Goal: Find specific page/section: Find specific page/section

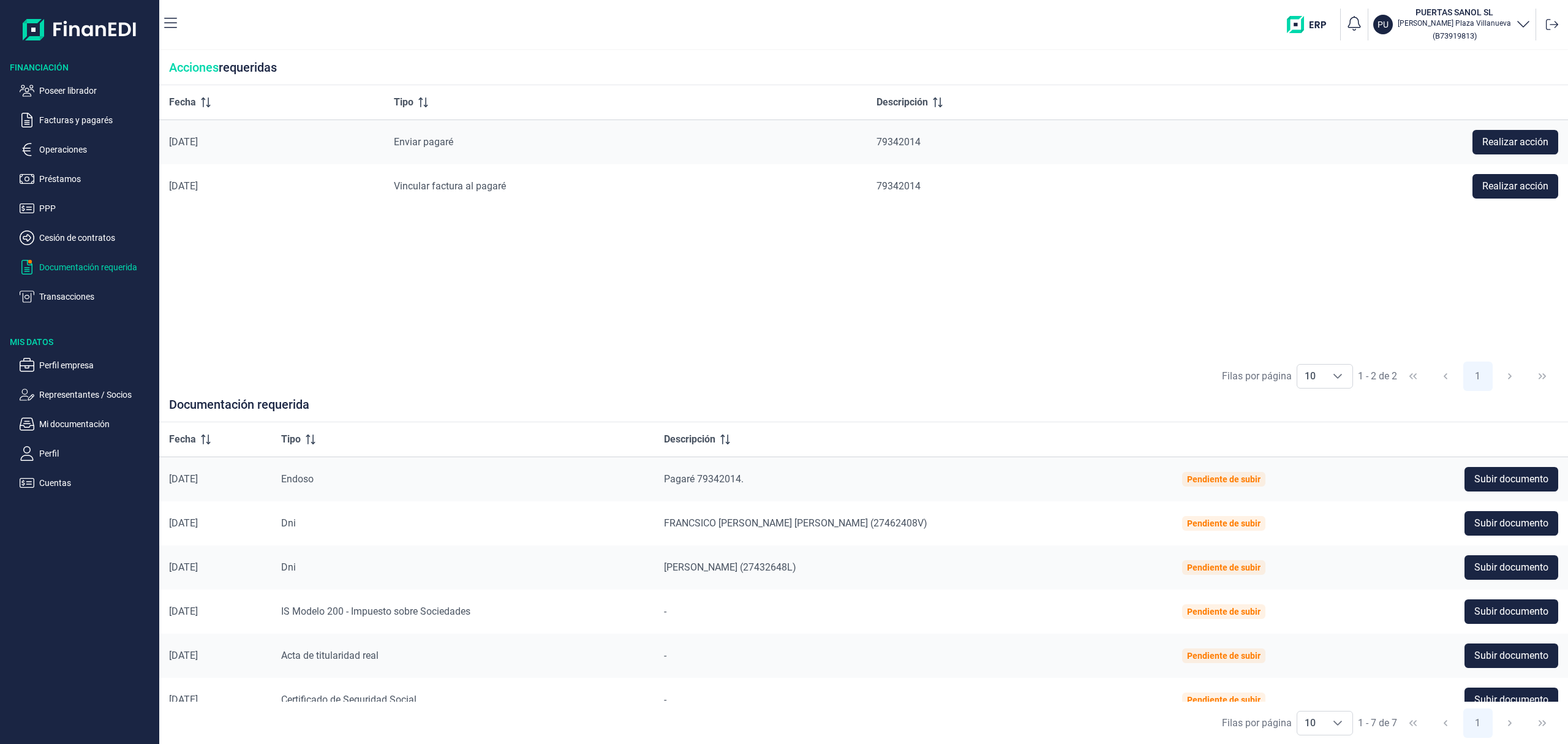
scroll to position [64, 0]
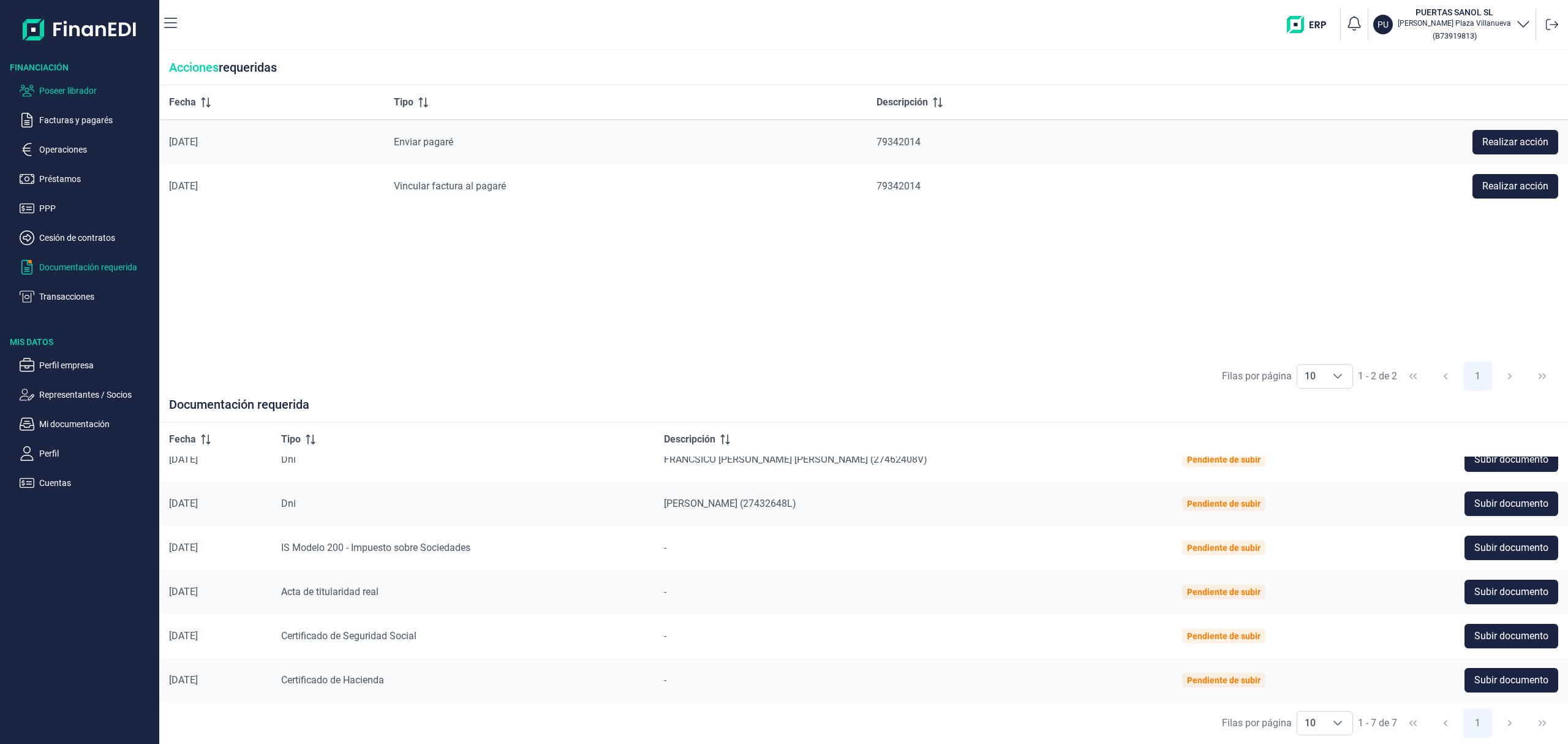
click at [80, 89] on p "Poseer librador" at bounding box center [97, 90] width 115 height 14
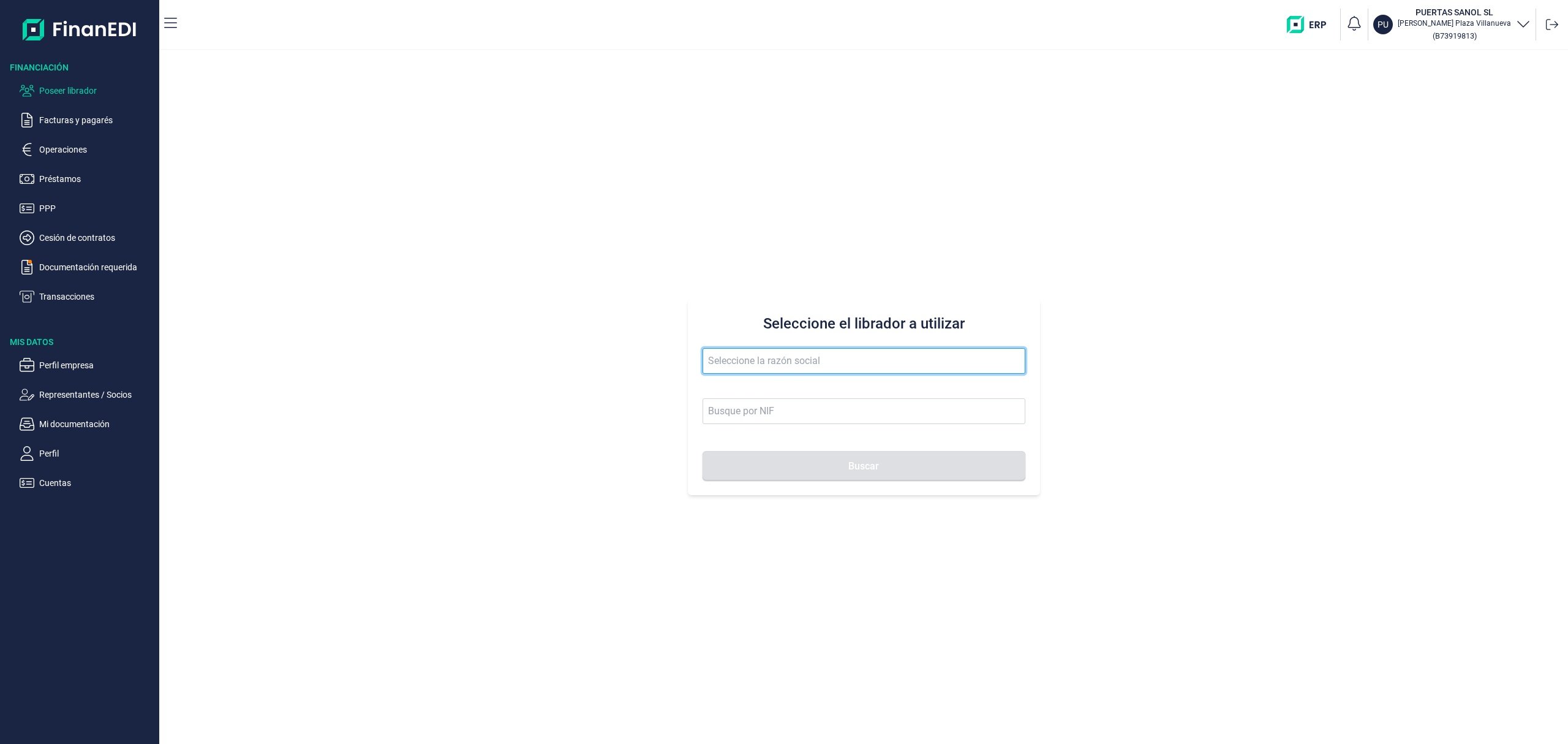
click at [713, 356] on input "text" at bounding box center [864, 360] width 323 height 26
click at [703, 451] on button "Buscar" at bounding box center [864, 465] width 323 height 30
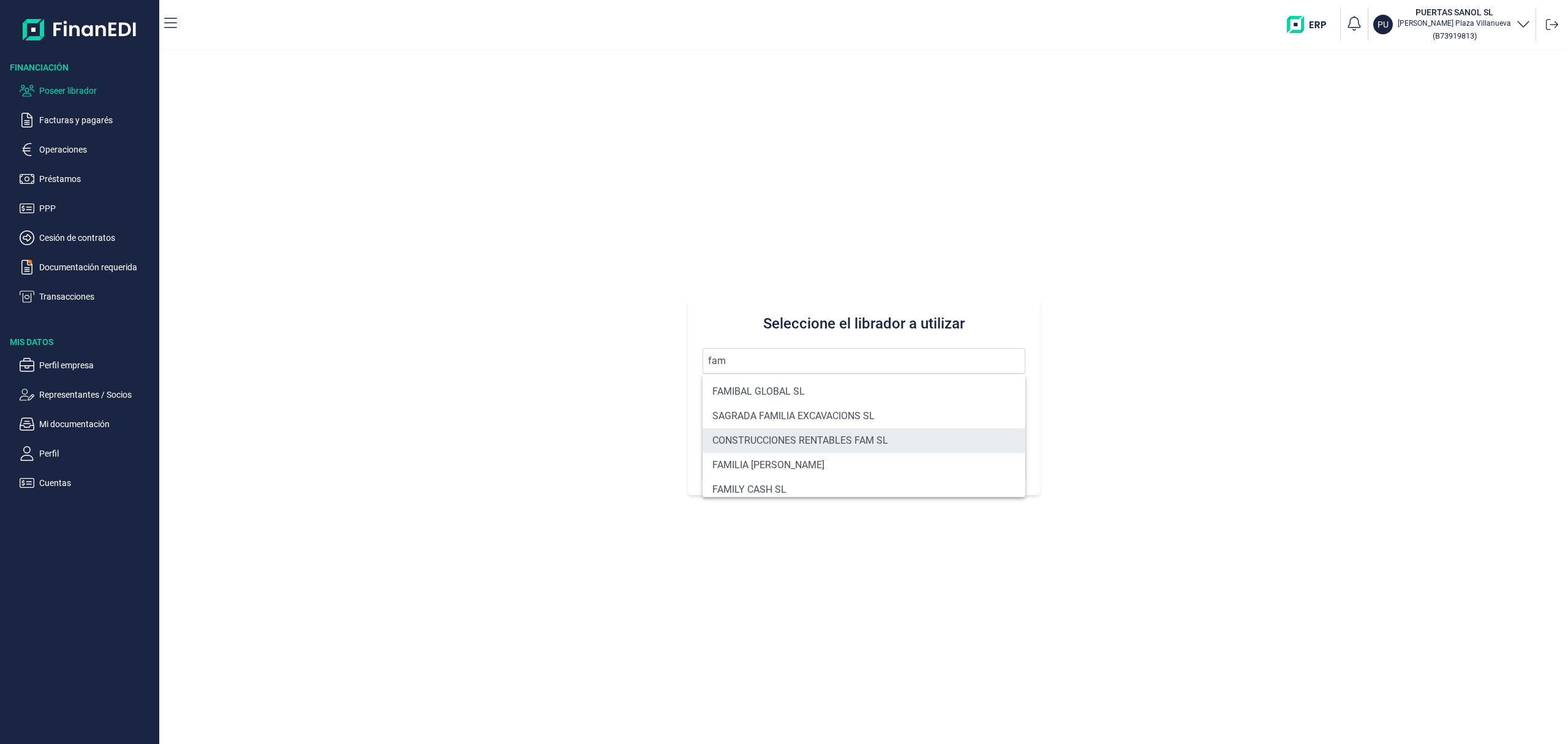
click at [768, 436] on li "CONSTRUCCIONES RENTABLES FAM SL" at bounding box center [864, 440] width 323 height 25
type input "CONSTRUCCIONES RENTABLES FAM SL"
type input "B93653566"
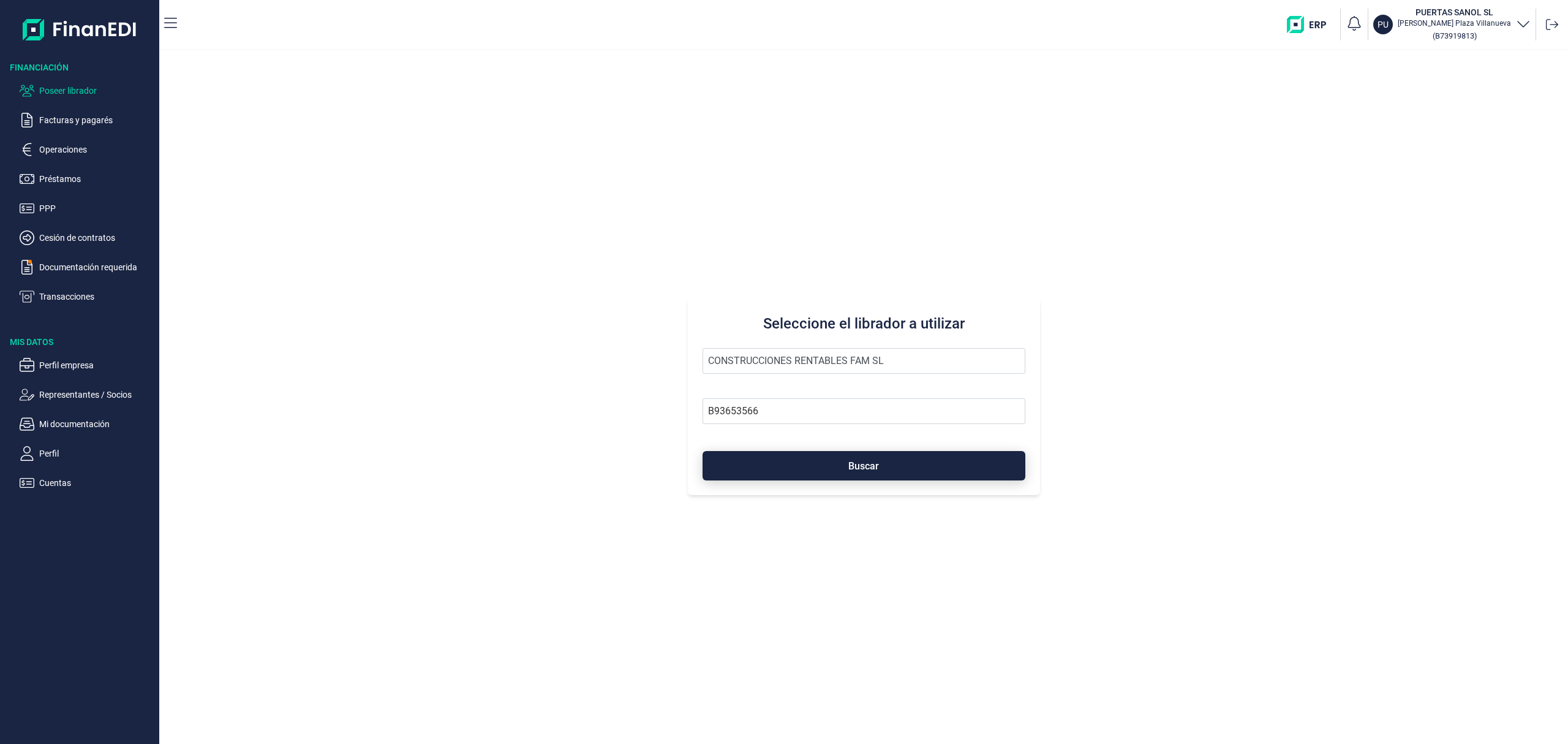
click at [793, 461] on button "Buscar" at bounding box center [864, 465] width 323 height 30
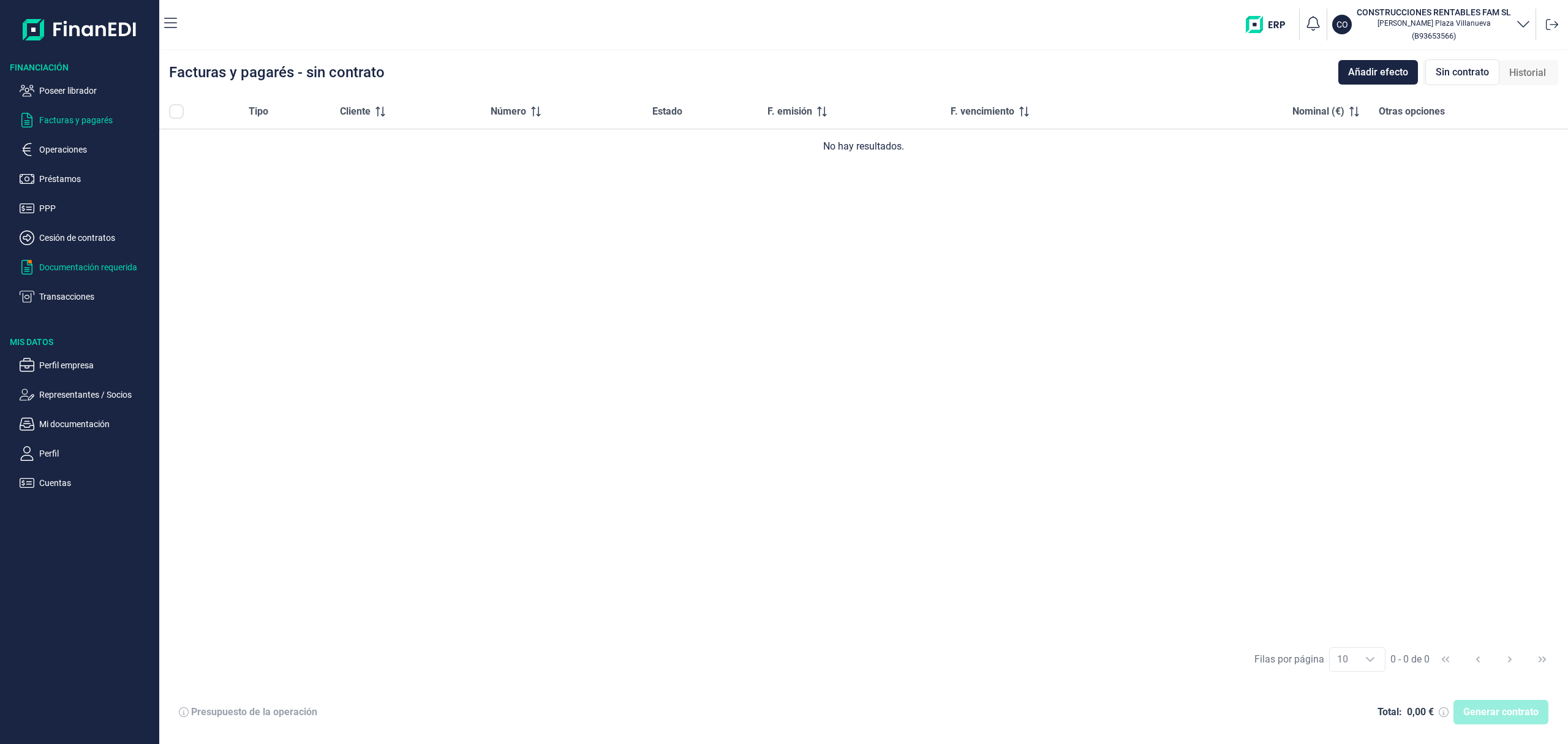
click at [99, 268] on p "Documentación requerida" at bounding box center [97, 267] width 115 height 14
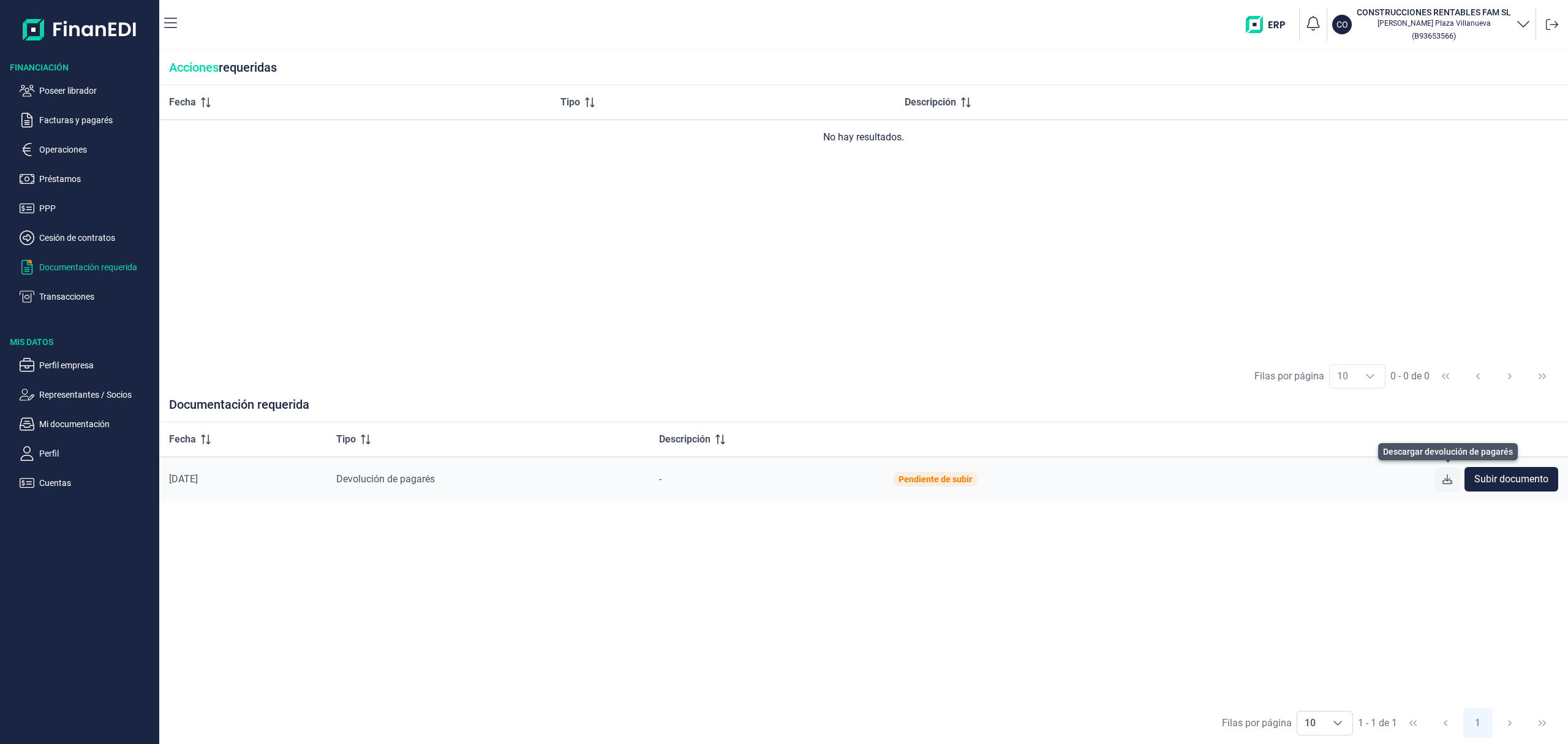
click at [1448, 480] on icon at bounding box center [1448, 479] width 10 height 10
click at [86, 94] on p "Poseer librador" at bounding box center [97, 90] width 115 height 14
